Goal: Transaction & Acquisition: Purchase product/service

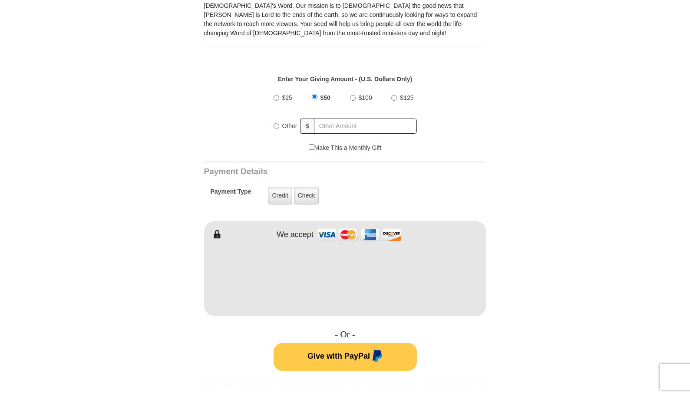
scroll to position [281, 0]
click at [277, 125] on input "Other" at bounding box center [277, 126] width 6 height 6
radio input "true"
type input "30.00"
click at [433, 135] on div "$25 $50 $100 $125 Other $ 30.00" at bounding box center [344, 114] width 273 height 56
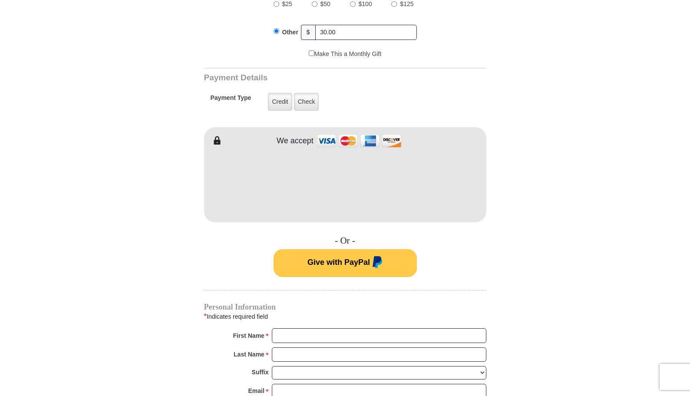
scroll to position [383, 0]
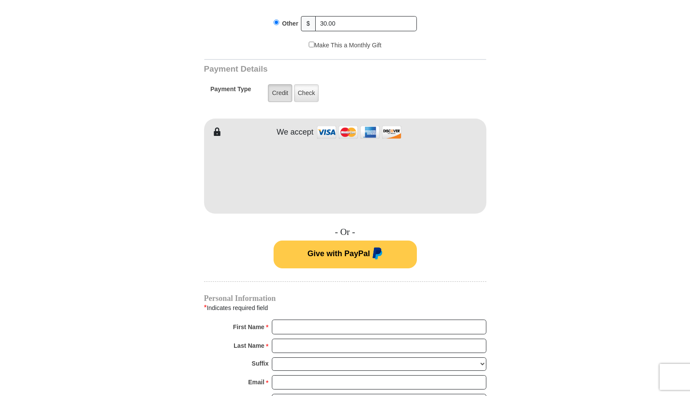
click at [276, 94] on label "Credit" at bounding box center [280, 93] width 24 height 18
click at [0, 0] on input "Credit" at bounding box center [0, 0] width 0 height 0
click at [228, 231] on h4 "- Or -" at bounding box center [345, 232] width 282 height 11
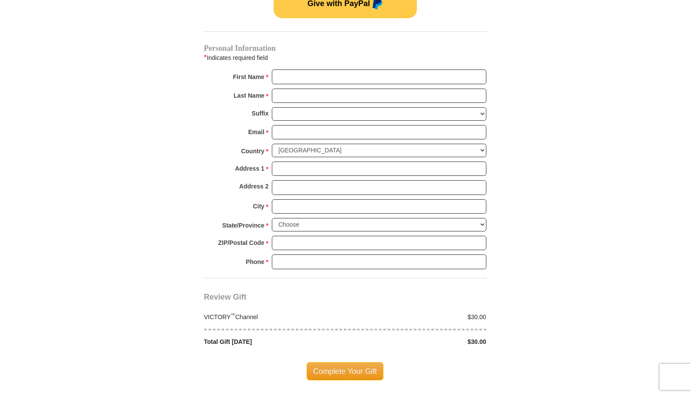
scroll to position [642, 0]
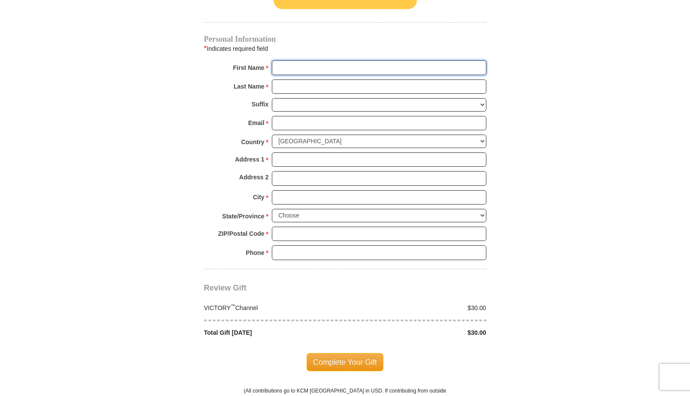
type input "D"
type input "David"
type input "Zamora"
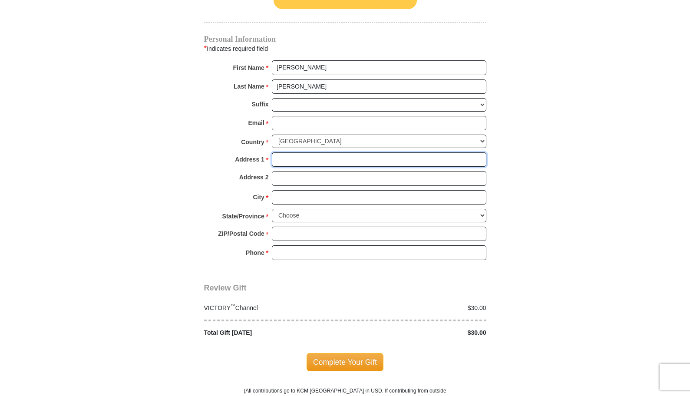
type input "8642 Noreen Falls Drive"
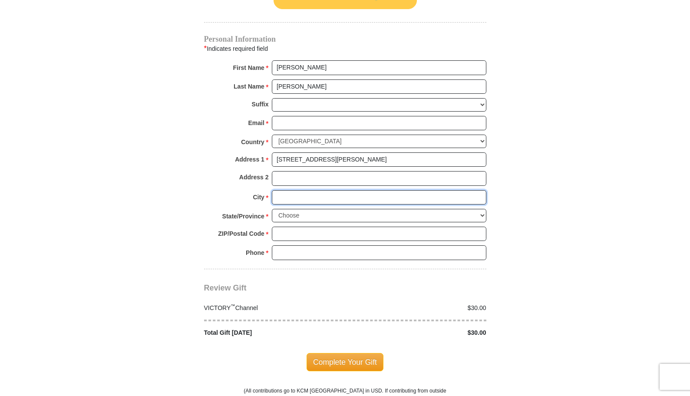
type input "Colorado Springs"
select select "CO"
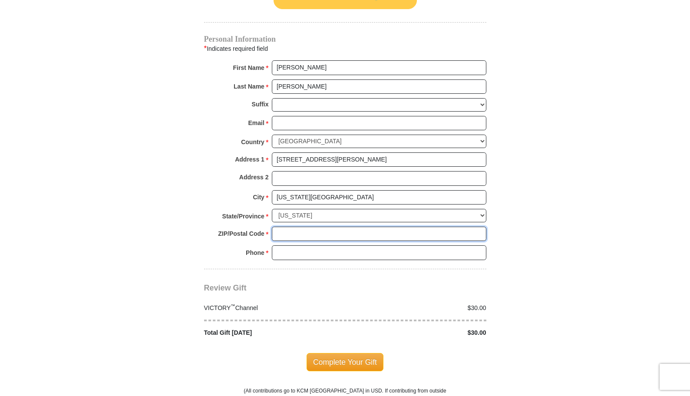
type input "80924-5249"
type input "laman12@hotmail.com"
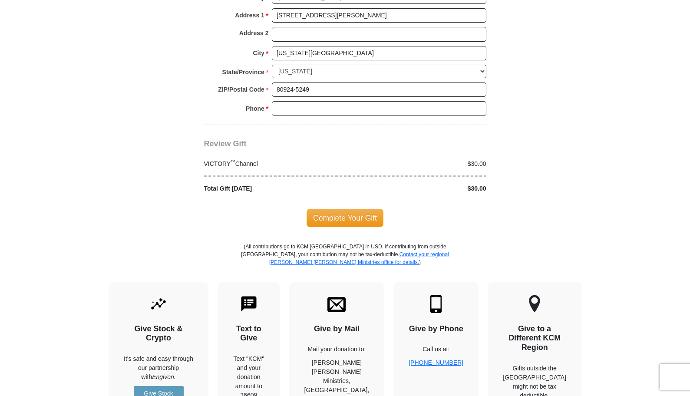
scroll to position [787, 0]
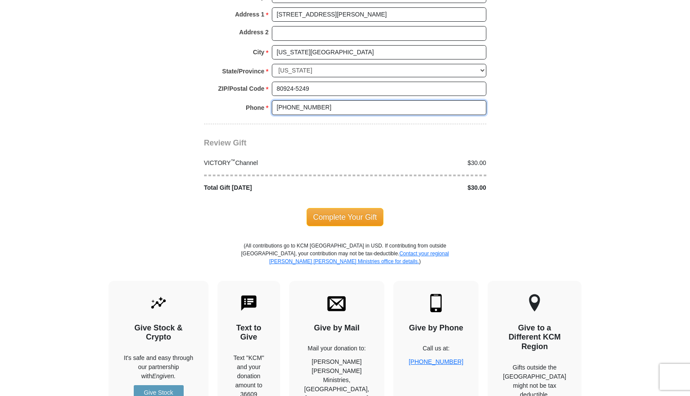
type input "(818) 437-4894"
click at [332, 208] on span "Complete Your Gift" at bounding box center [345, 217] width 77 height 18
